Goal: Information Seeking & Learning: Learn about a topic

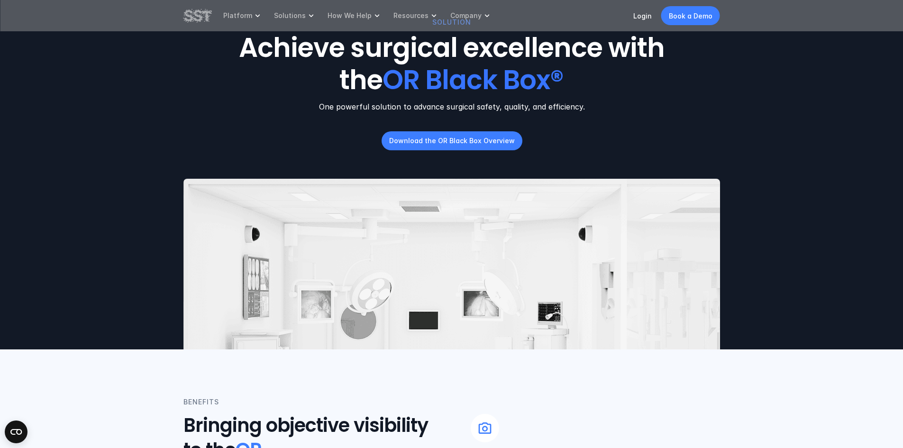
scroll to position [17, 0]
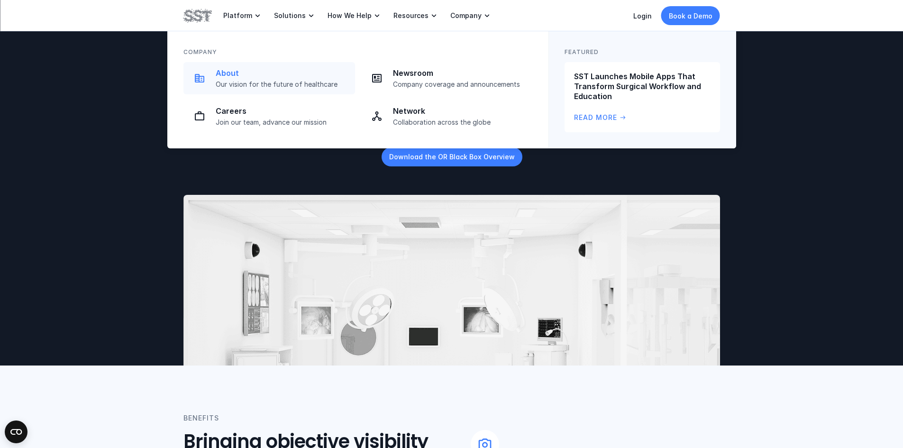
click at [260, 75] on p "About" at bounding box center [283, 73] width 134 height 10
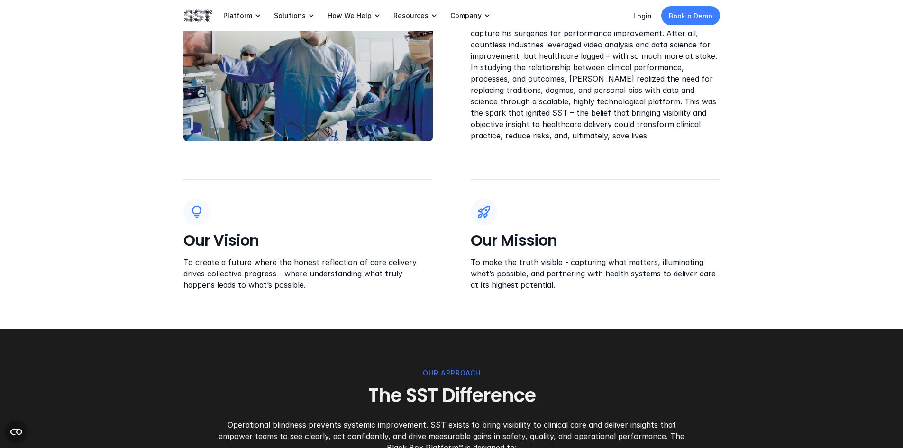
scroll to position [237, 0]
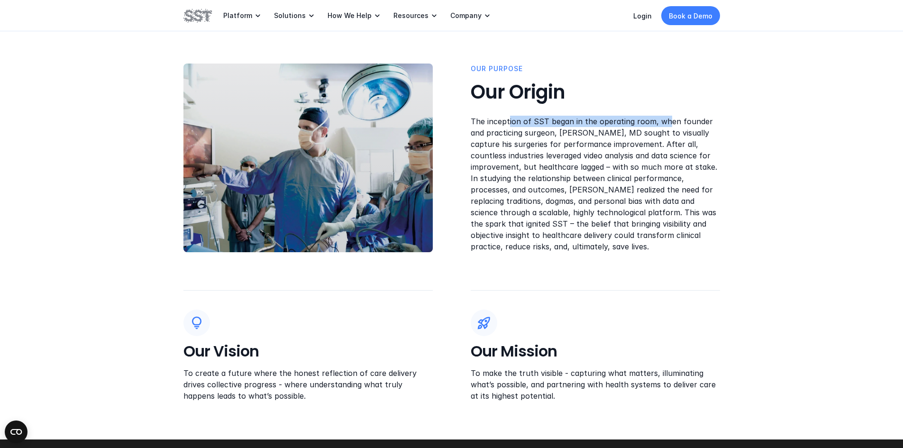
drag, startPoint x: 508, startPoint y: 123, endPoint x: 667, endPoint y: 120, distance: 158.8
click at [667, 120] on p "The inception of SST began in the operating room, when founder and practicing s…" at bounding box center [595, 184] width 249 height 136
drag, startPoint x: 684, startPoint y: 122, endPoint x: 507, endPoint y: 122, distance: 177.2
click at [507, 122] on p "The inception of SST began in the operating room, when founder and practicing s…" at bounding box center [595, 184] width 249 height 136
drag, startPoint x: 529, startPoint y: 146, endPoint x: 623, endPoint y: 145, distance: 93.4
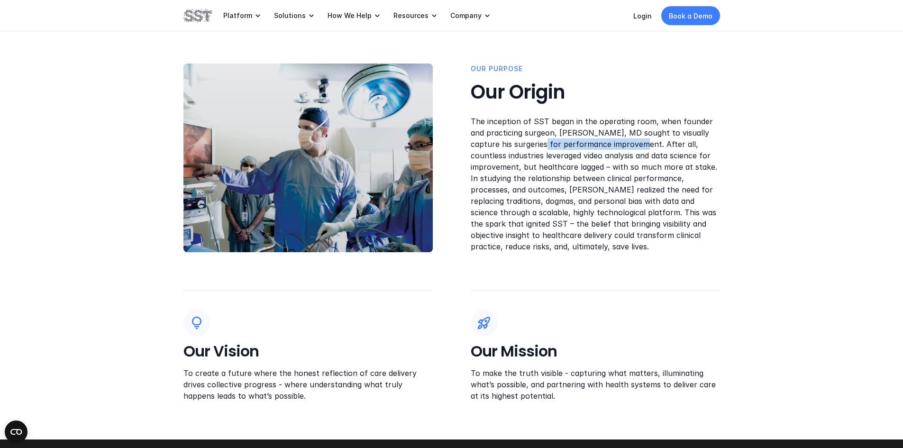
click at [623, 145] on p "The inception of SST began in the operating room, when founder and practicing s…" at bounding box center [595, 184] width 249 height 136
drag, startPoint x: 672, startPoint y: 145, endPoint x: 474, endPoint y: 145, distance: 197.6
click at [474, 145] on p "The inception of SST began in the operating room, when founder and practicing s…" at bounding box center [595, 184] width 249 height 136
drag, startPoint x: 519, startPoint y: 153, endPoint x: 695, endPoint y: 158, distance: 175.9
click at [695, 158] on p "The inception of SST began in the operating room, when founder and practicing s…" at bounding box center [595, 184] width 249 height 136
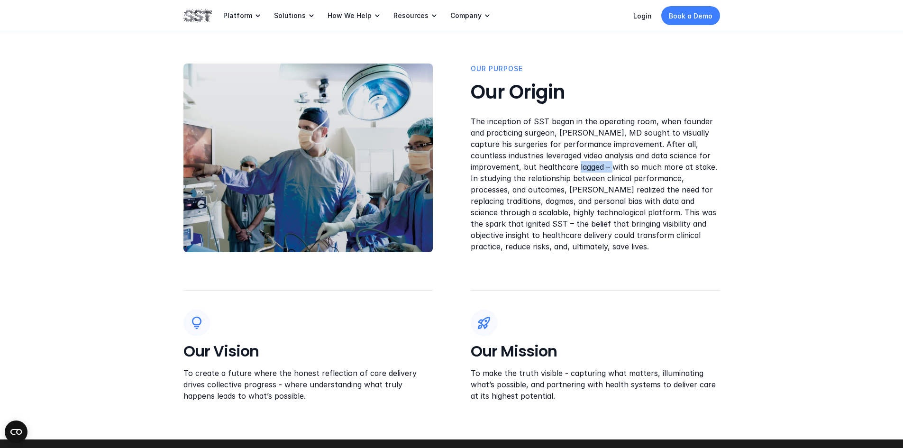
drag, startPoint x: 591, startPoint y: 169, endPoint x: 560, endPoint y: 167, distance: 31.8
click at [560, 167] on p "The inception of SST began in the operating room, when founder and practicing s…" at bounding box center [595, 184] width 249 height 136
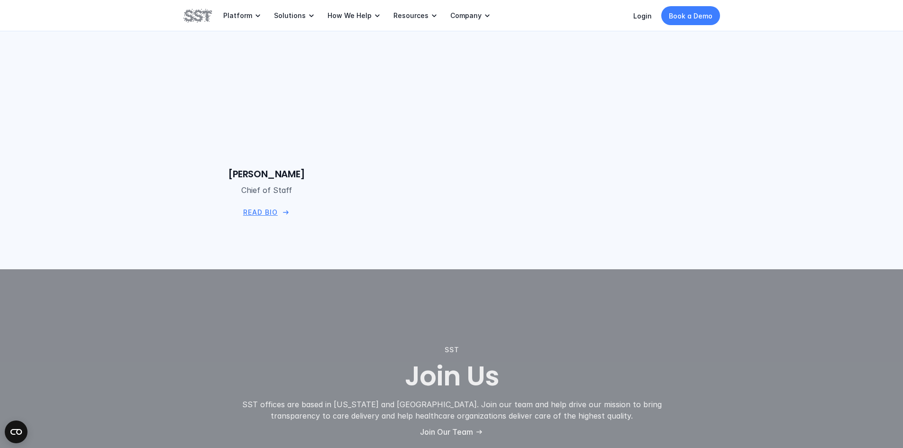
scroll to position [1753, 0]
